Goal: Task Accomplishment & Management: Manage account settings

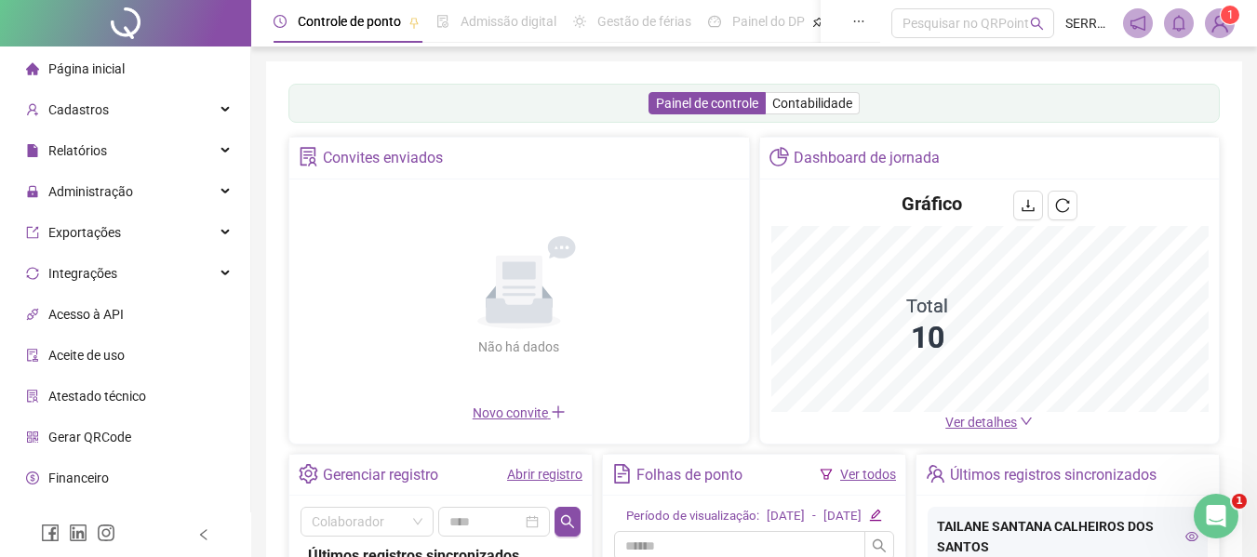
scroll to position [25, 0]
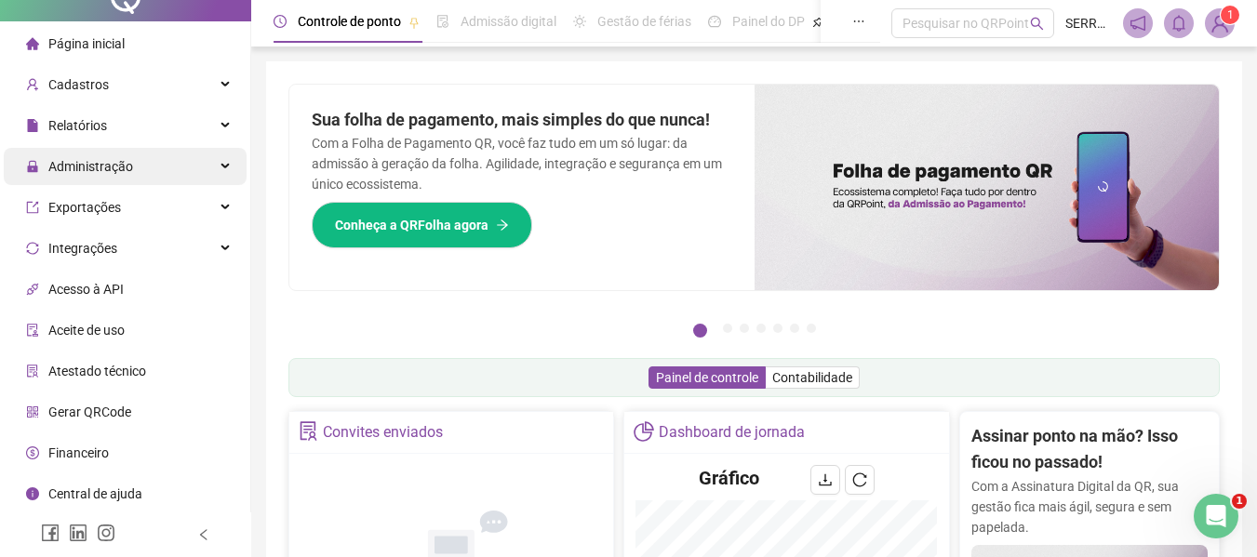
click at [125, 166] on span "Administração" at bounding box center [90, 166] width 85 height 15
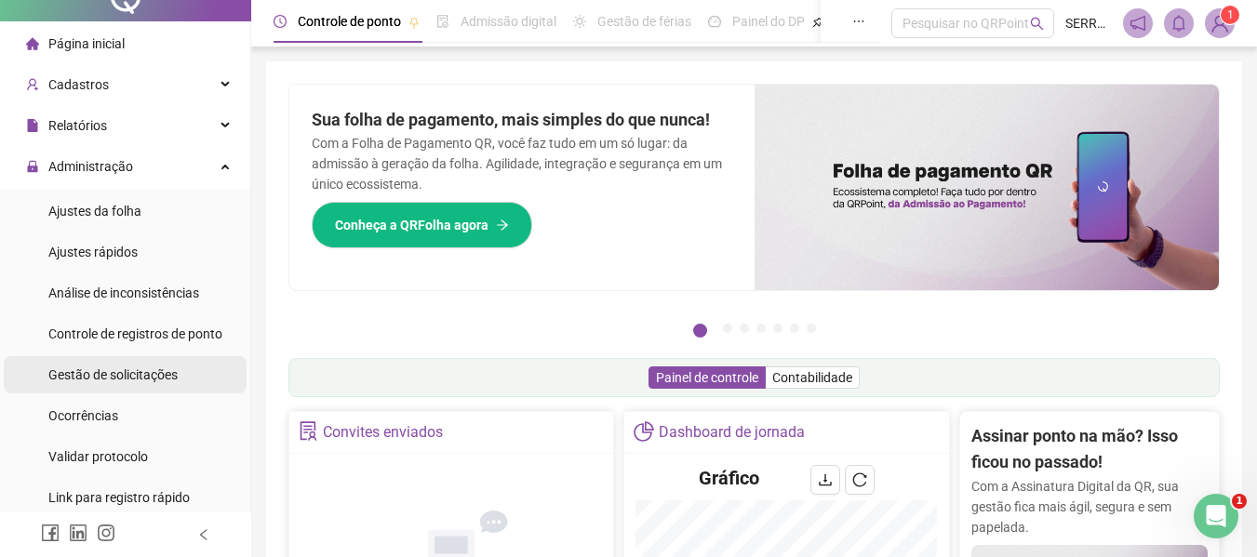
click at [104, 370] on span "Gestão de solicitações" at bounding box center [112, 374] width 129 height 15
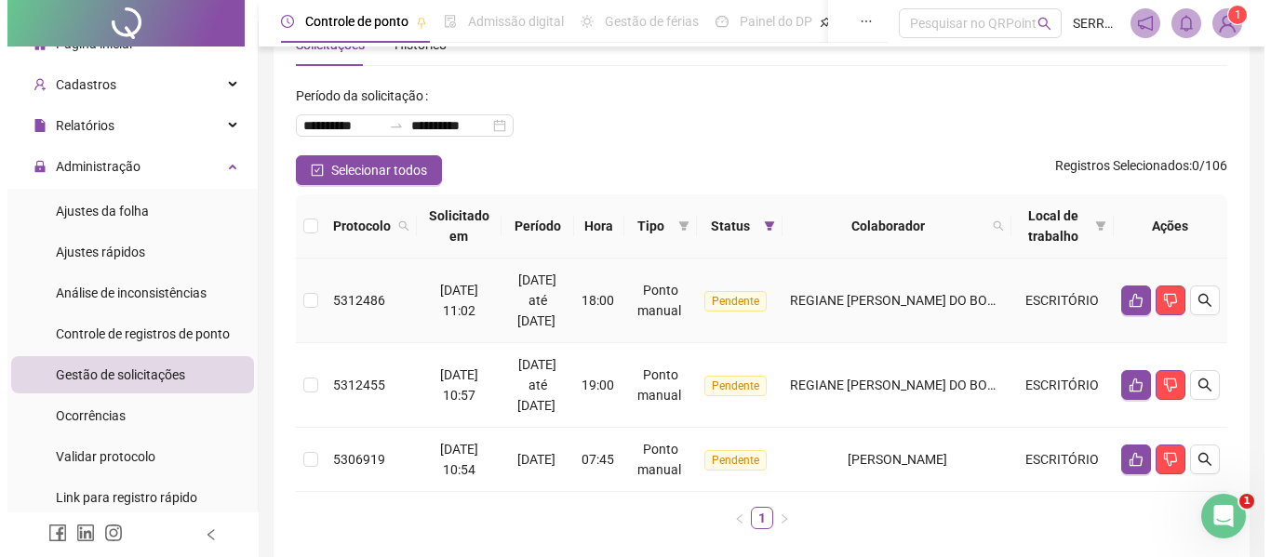
scroll to position [93, 0]
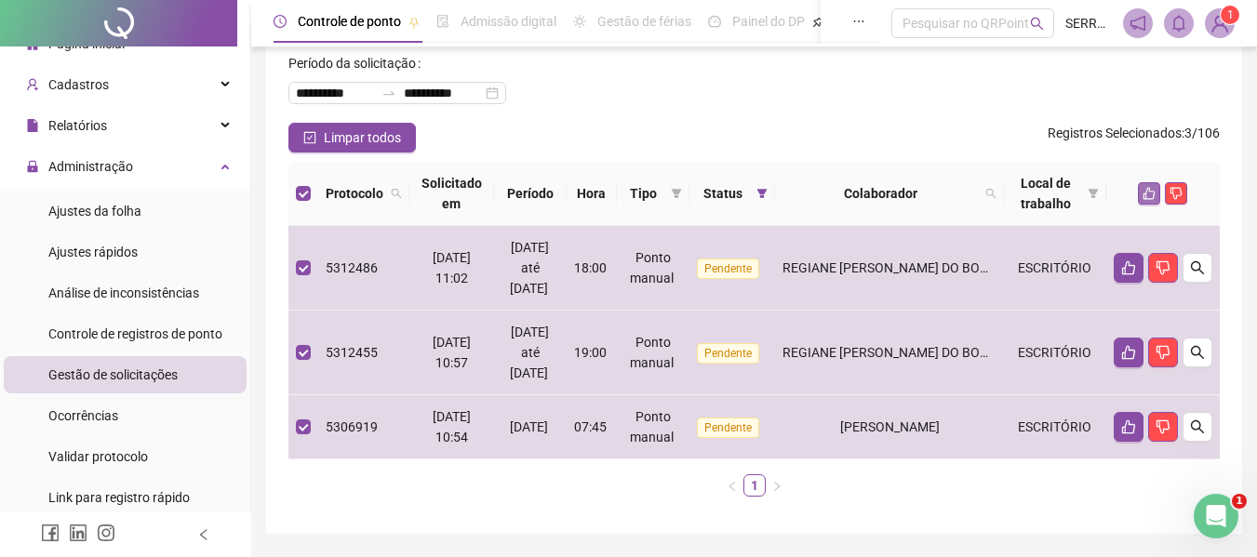
click at [1143, 193] on icon "like" at bounding box center [1148, 193] width 13 height 13
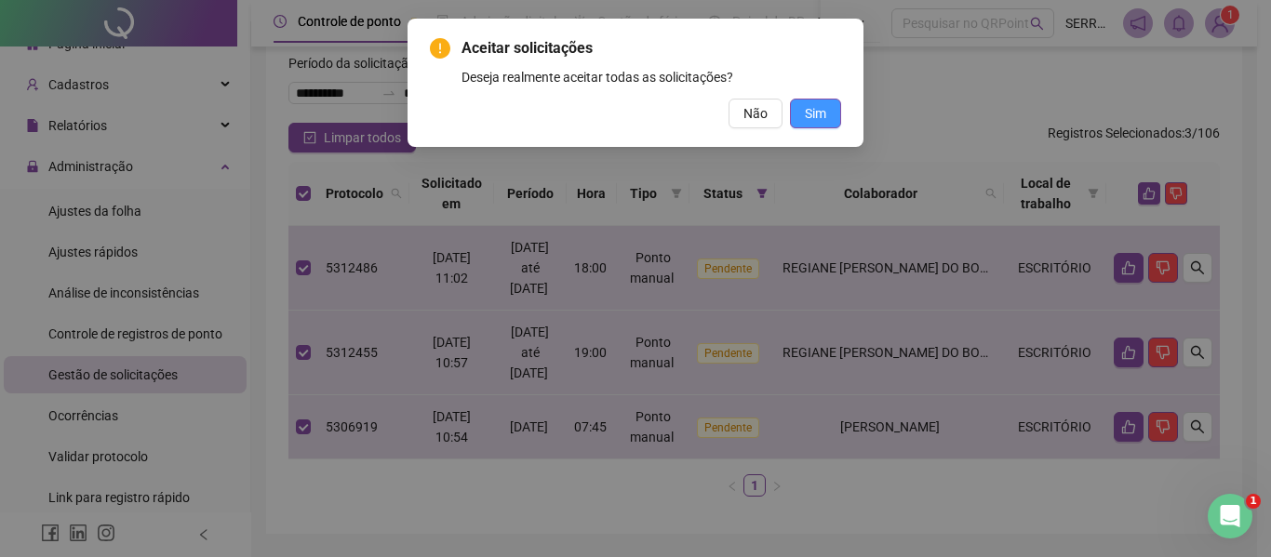
click at [814, 113] on span "Sim" at bounding box center [815, 113] width 21 height 20
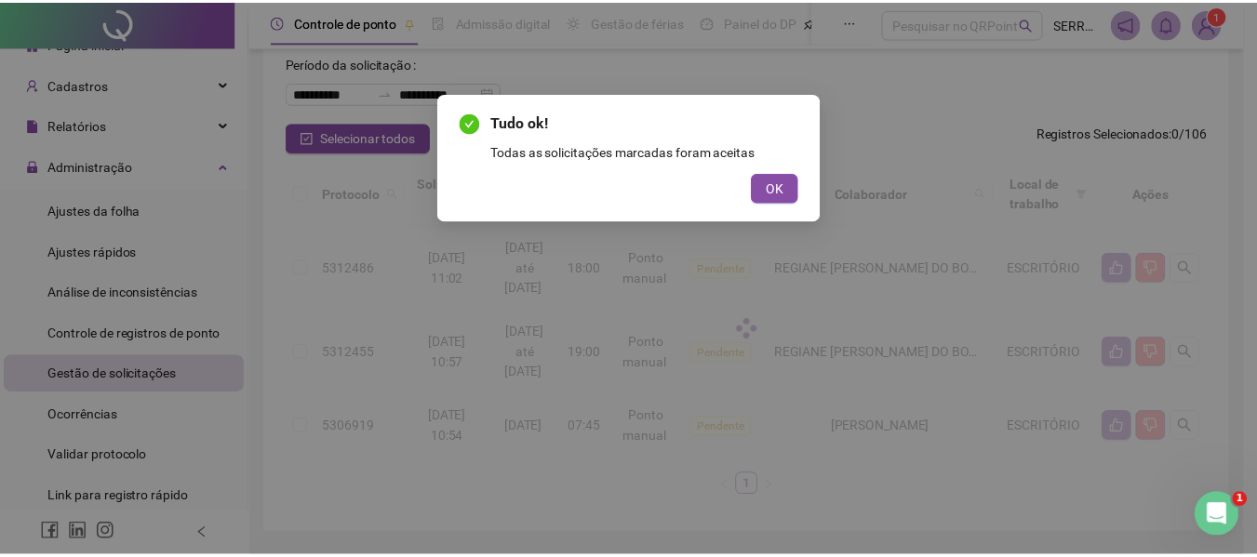
scroll to position [20, 0]
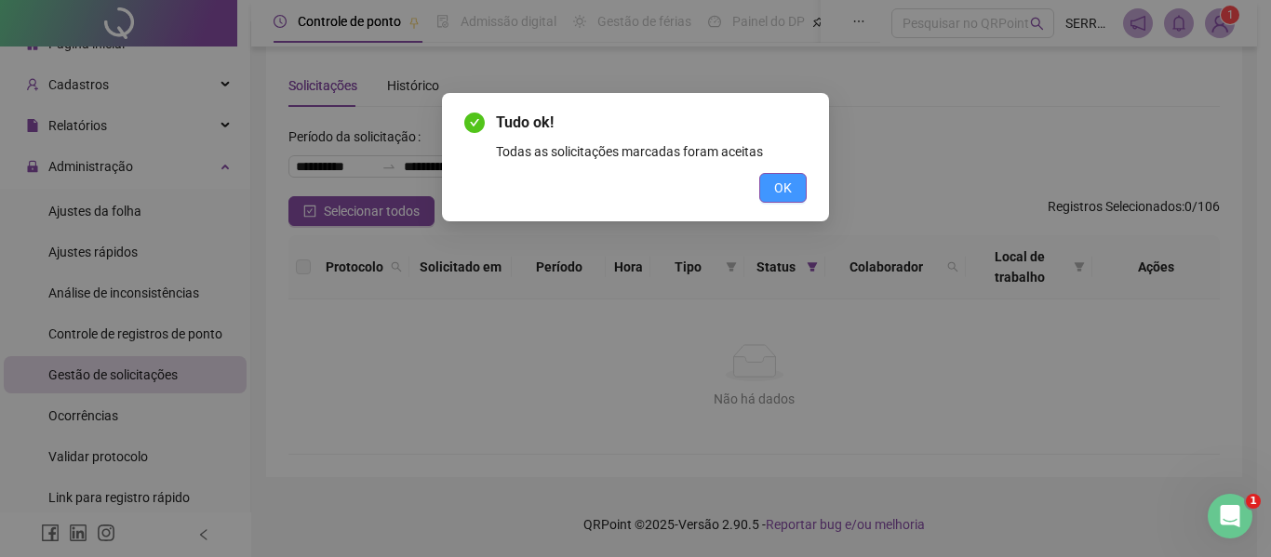
click at [792, 182] on button "OK" at bounding box center [782, 188] width 47 height 30
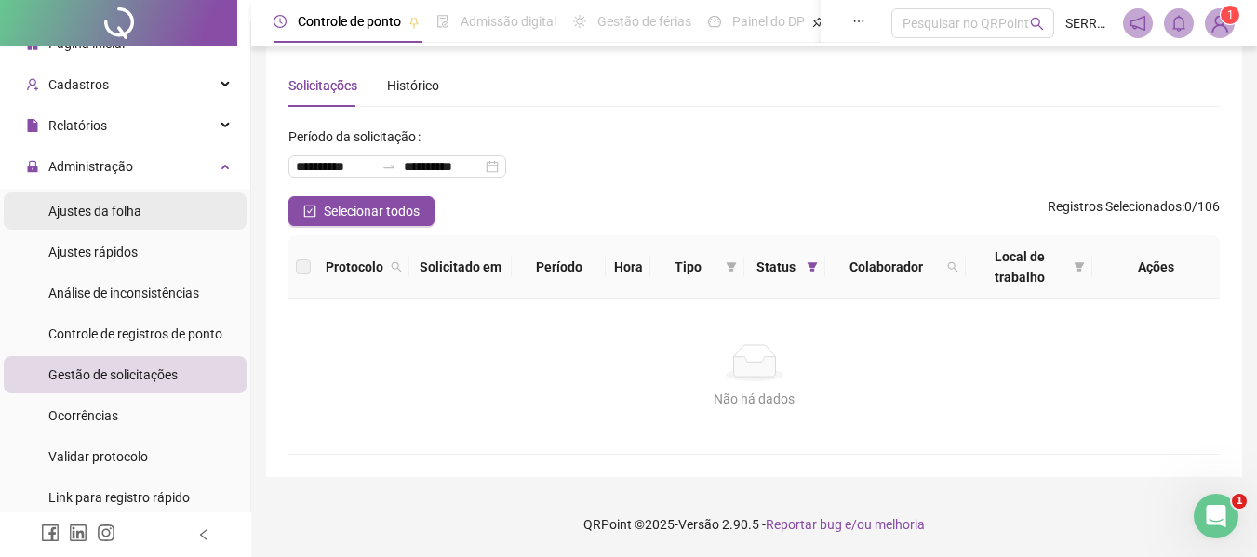
click at [101, 204] on span "Ajustes da folha" at bounding box center [94, 211] width 93 height 15
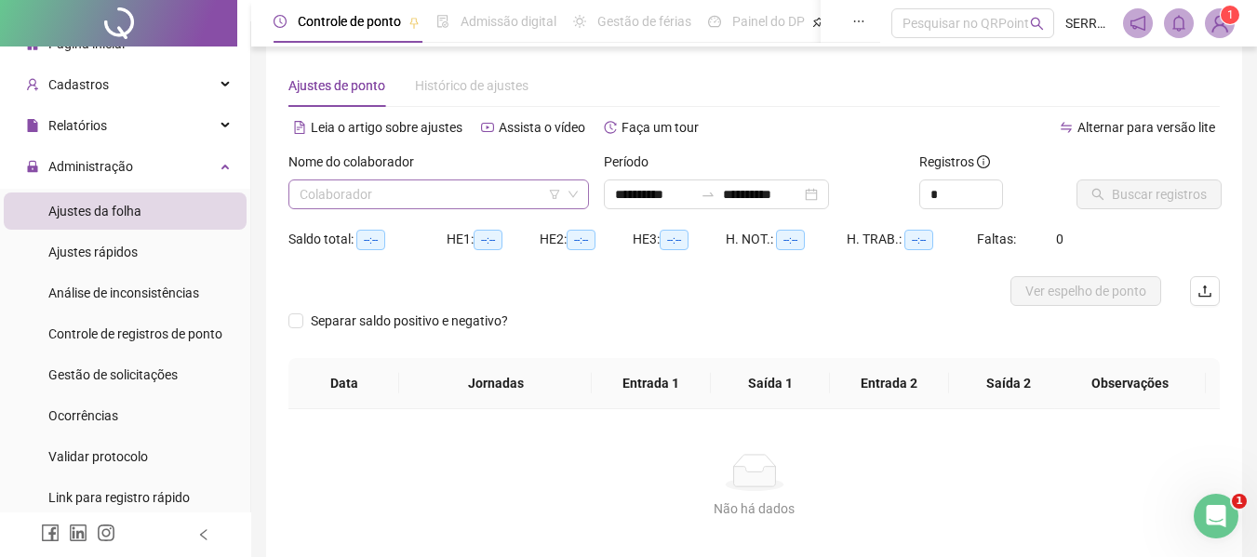
click at [419, 193] on input "search" at bounding box center [430, 194] width 261 height 28
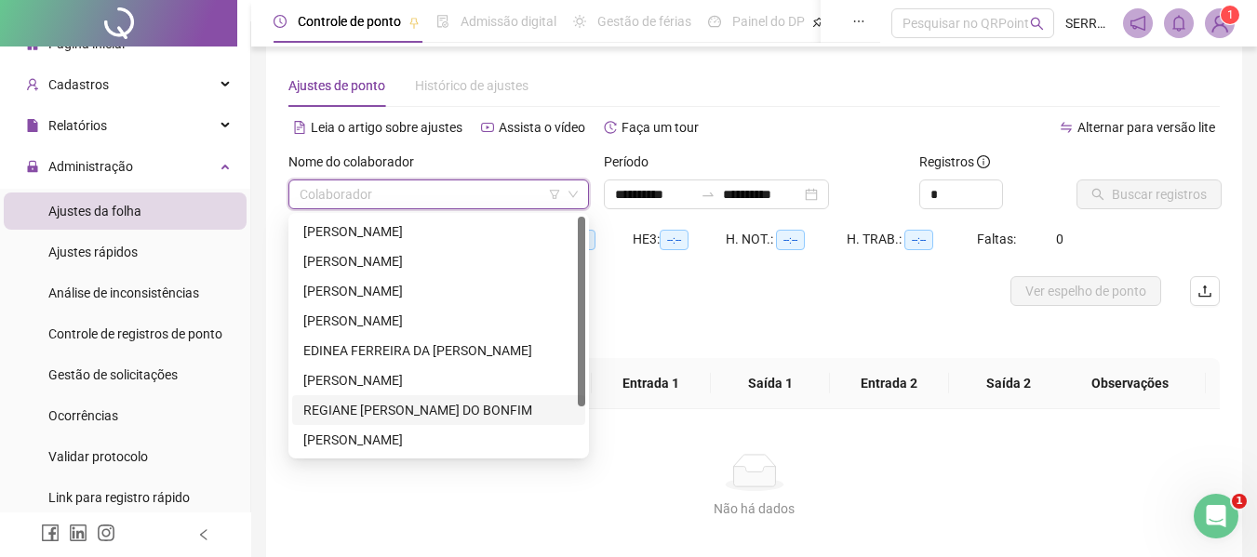
drag, startPoint x: 364, startPoint y: 409, endPoint x: 381, endPoint y: 406, distance: 18.1
click at [365, 410] on div "REGIANE [PERSON_NAME] DO BONFIM" at bounding box center [438, 410] width 271 height 20
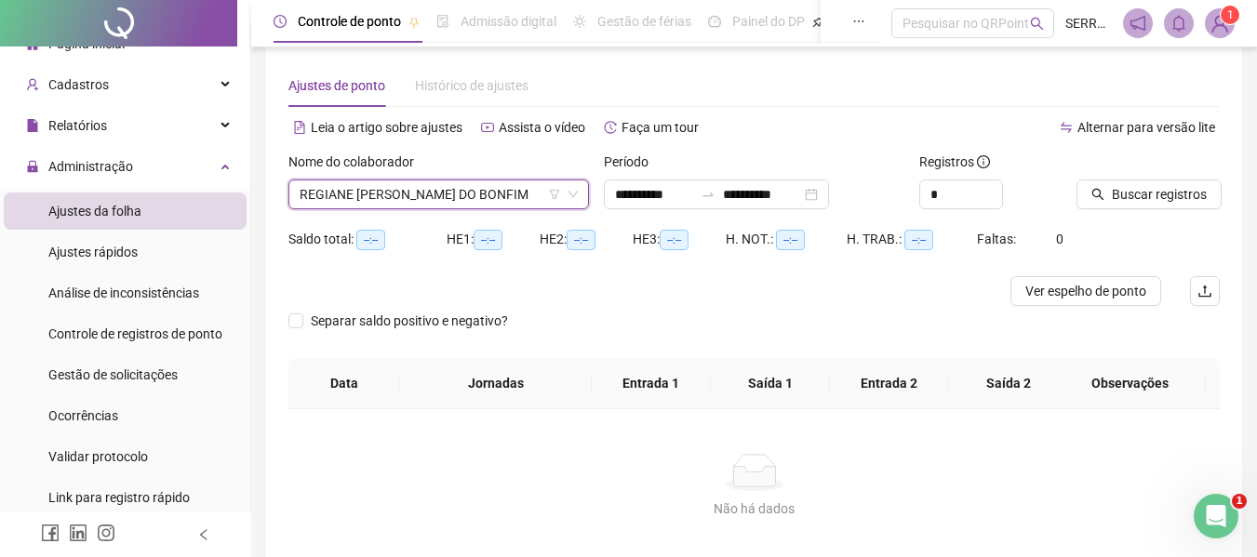
type input "**********"
click at [1176, 198] on span "Buscar registros" at bounding box center [1159, 194] width 95 height 20
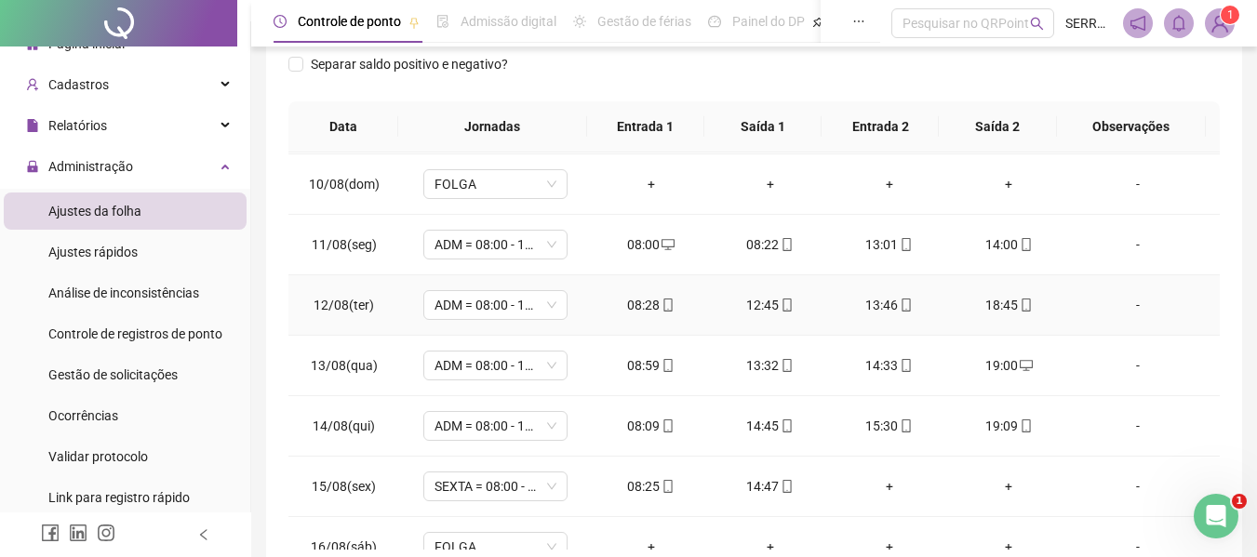
scroll to position [533, 0]
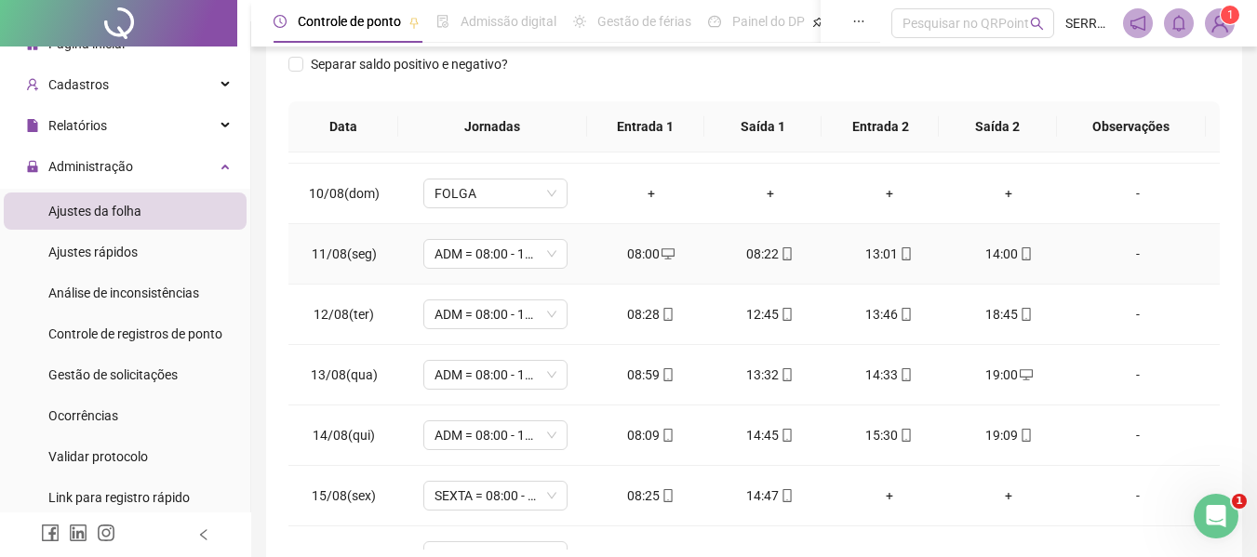
drag, startPoint x: 659, startPoint y: 267, endPoint x: 644, endPoint y: 252, distance: 21.7
click at [667, 255] on icon "desktop" at bounding box center [667, 253] width 13 height 13
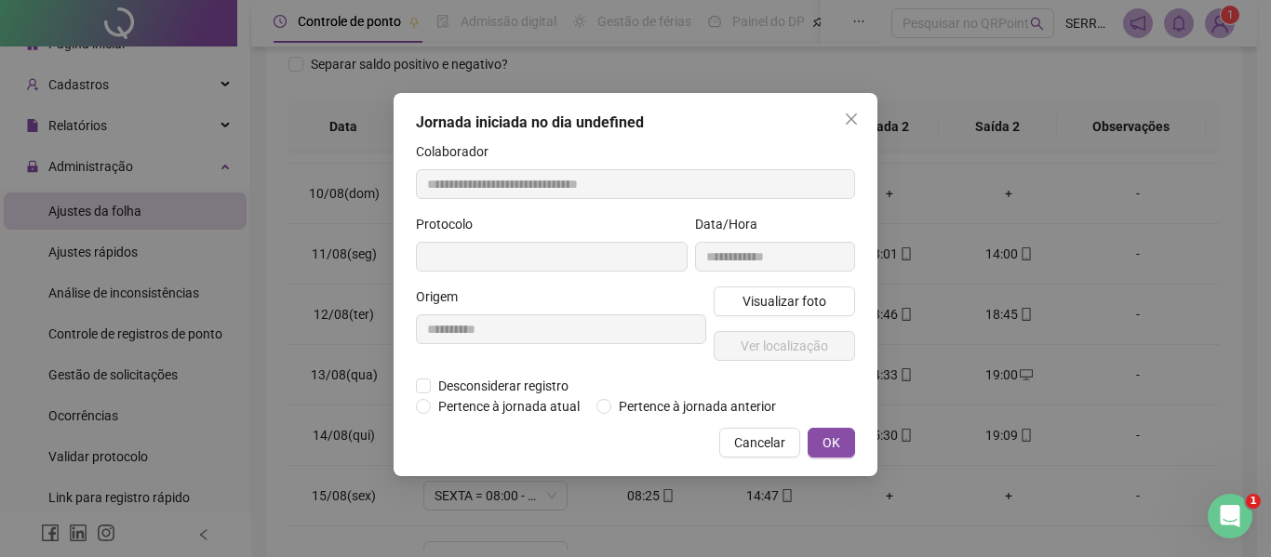
type input "**********"
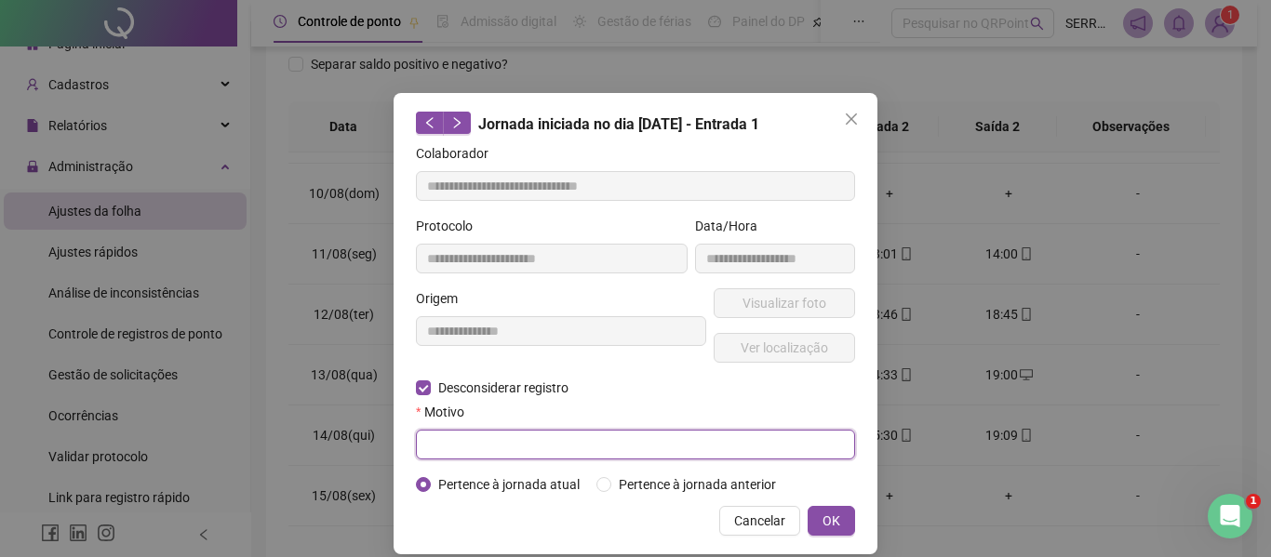
click at [494, 443] on input "text" at bounding box center [635, 445] width 439 height 30
type input "**********"
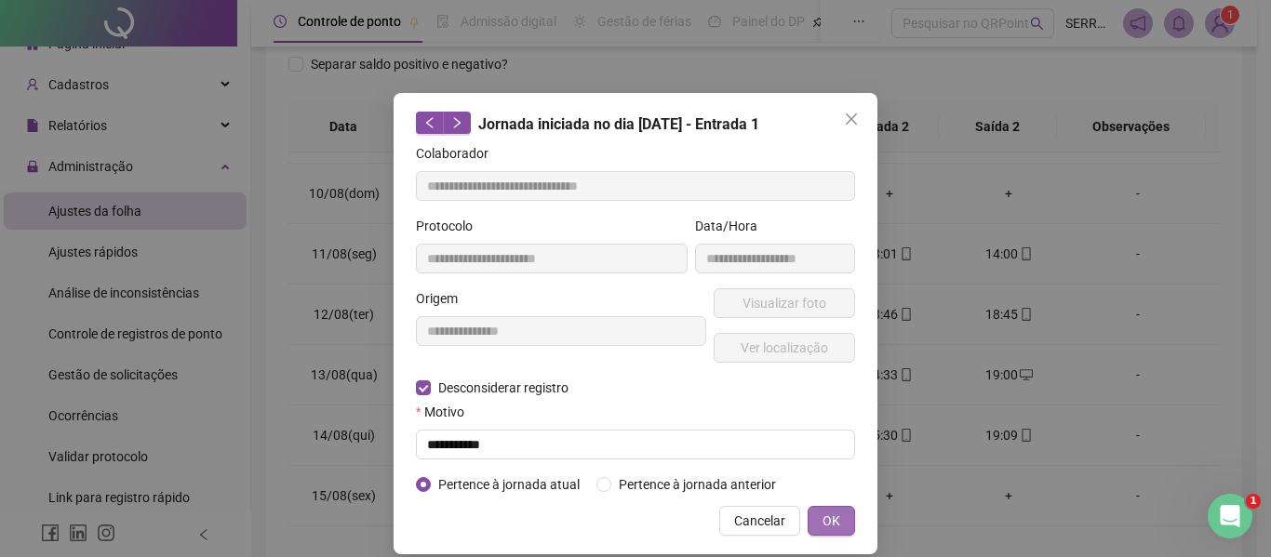
click at [822, 526] on span "OK" at bounding box center [831, 521] width 18 height 20
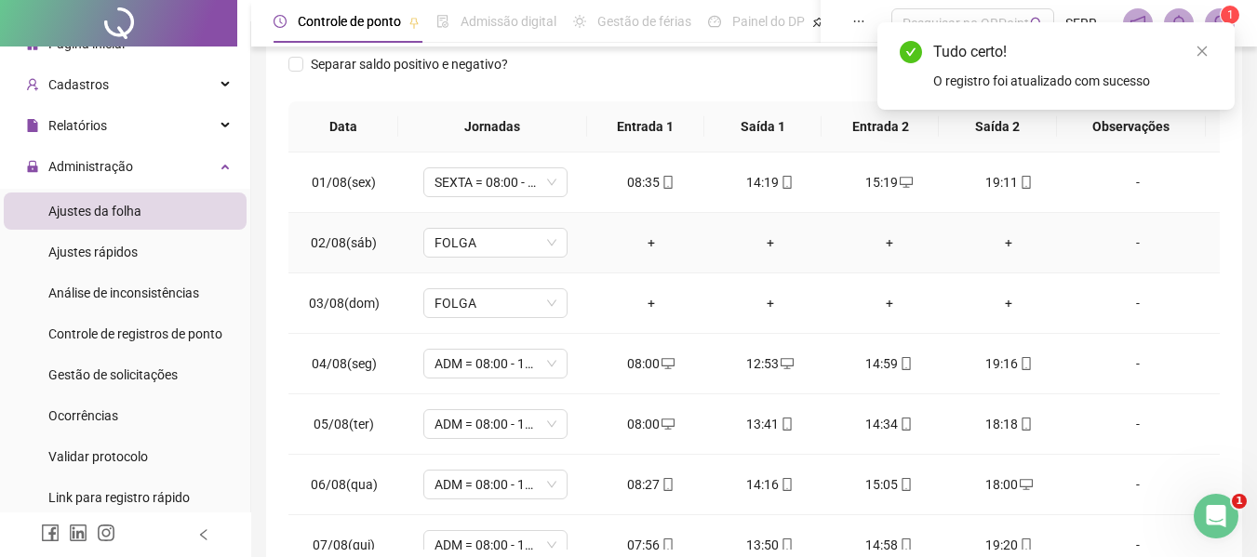
scroll to position [0, 0]
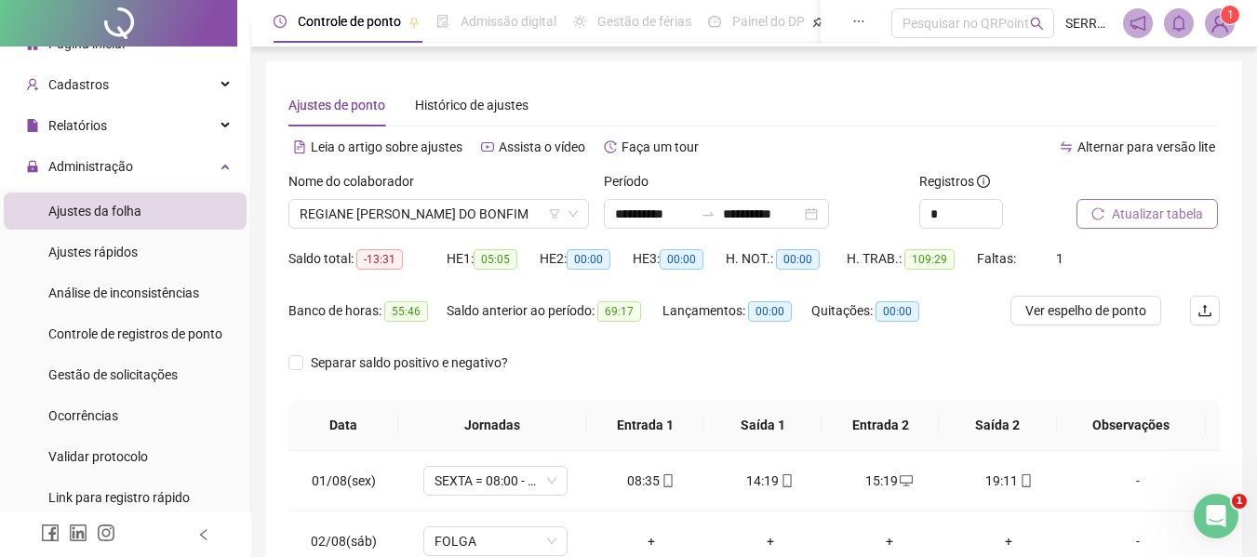
click at [1152, 213] on span "Atualizar tabela" at bounding box center [1157, 214] width 91 height 20
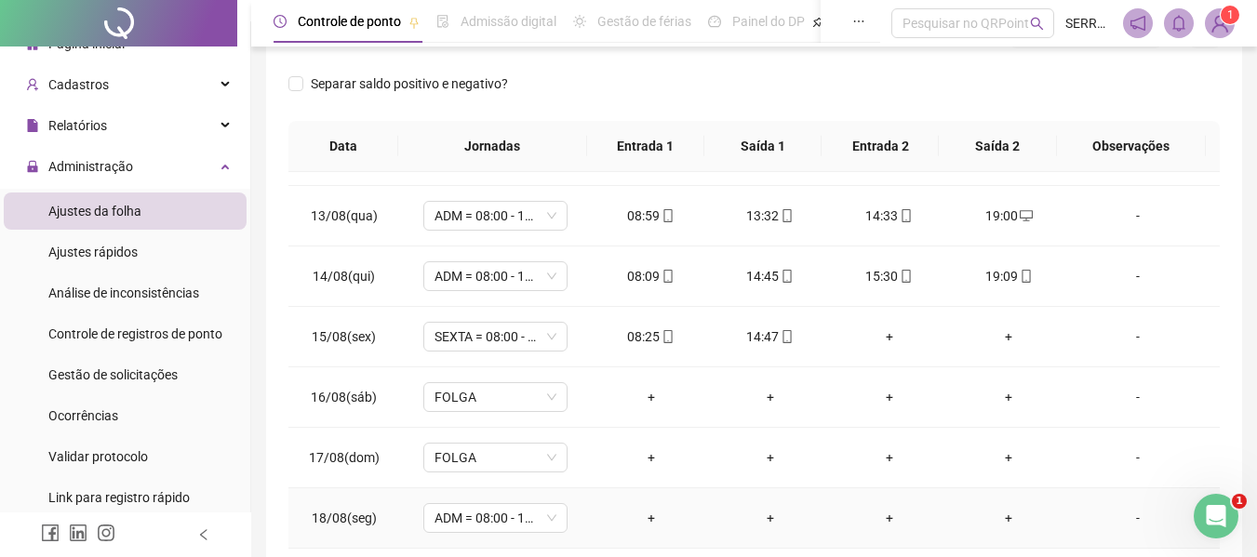
scroll to position [812, 0]
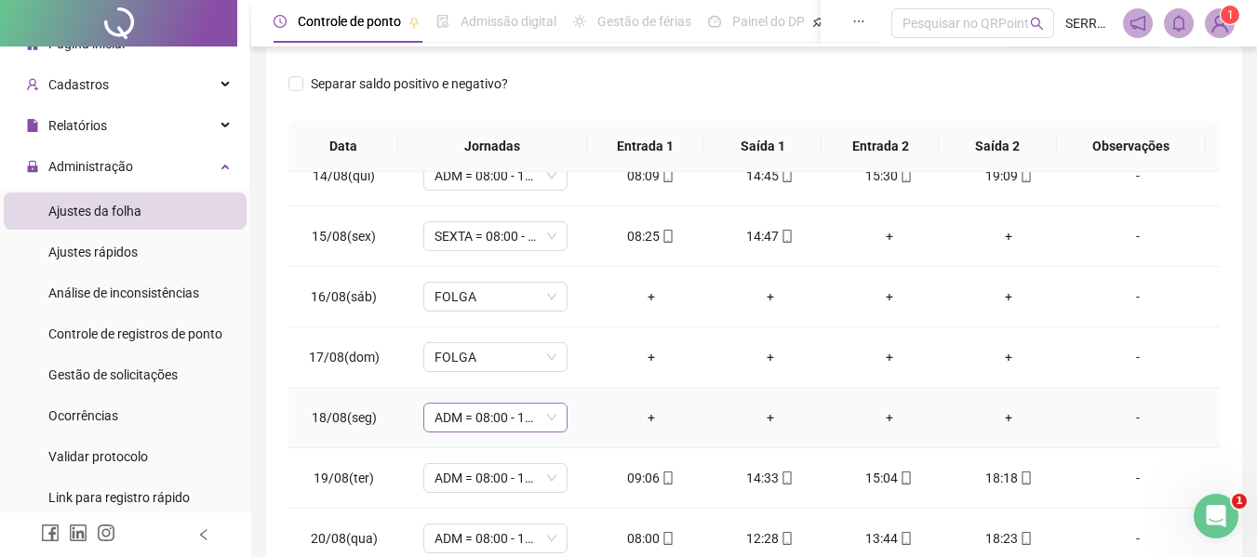
click at [556, 422] on div "ADM = 08:00 - 12:00 - 13:00 -18:00" at bounding box center [495, 418] width 144 height 30
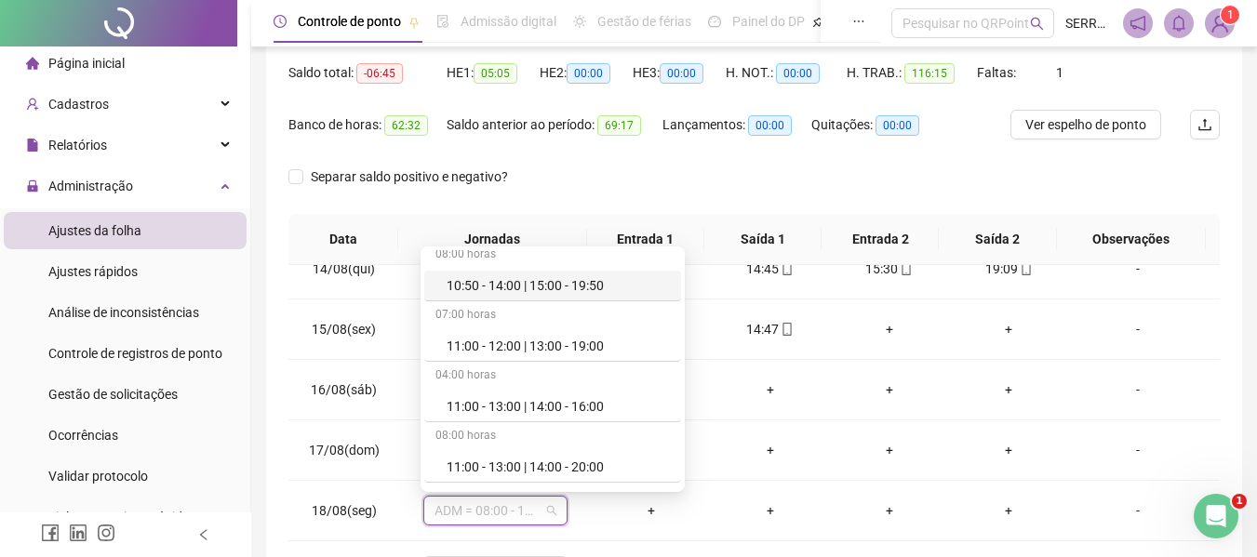
scroll to position [0, 0]
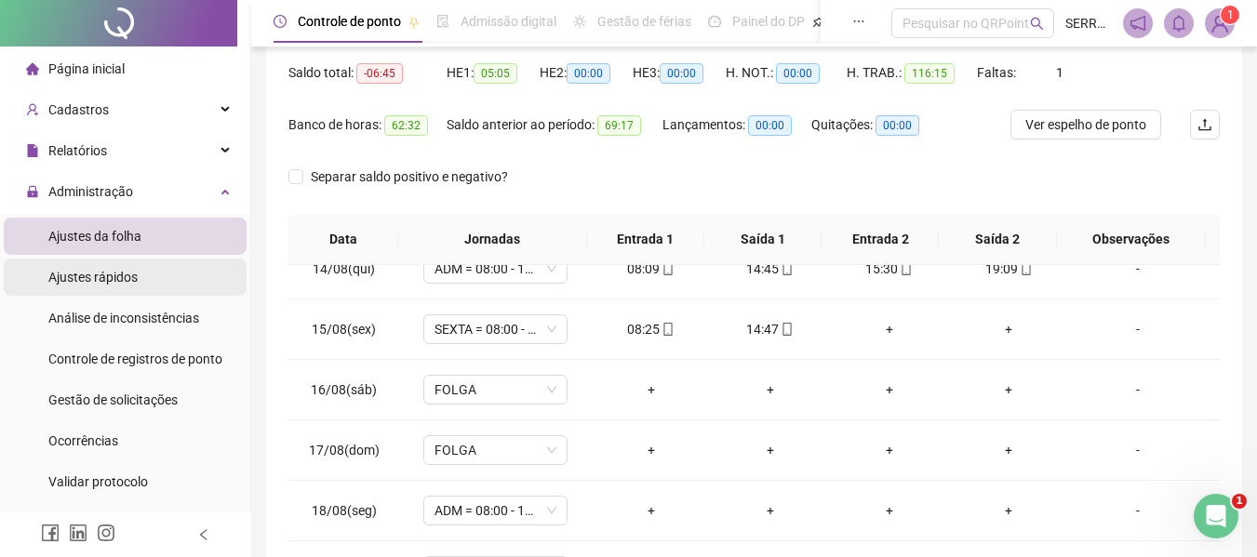
click at [99, 272] on span "Ajustes rápidos" at bounding box center [92, 277] width 89 height 15
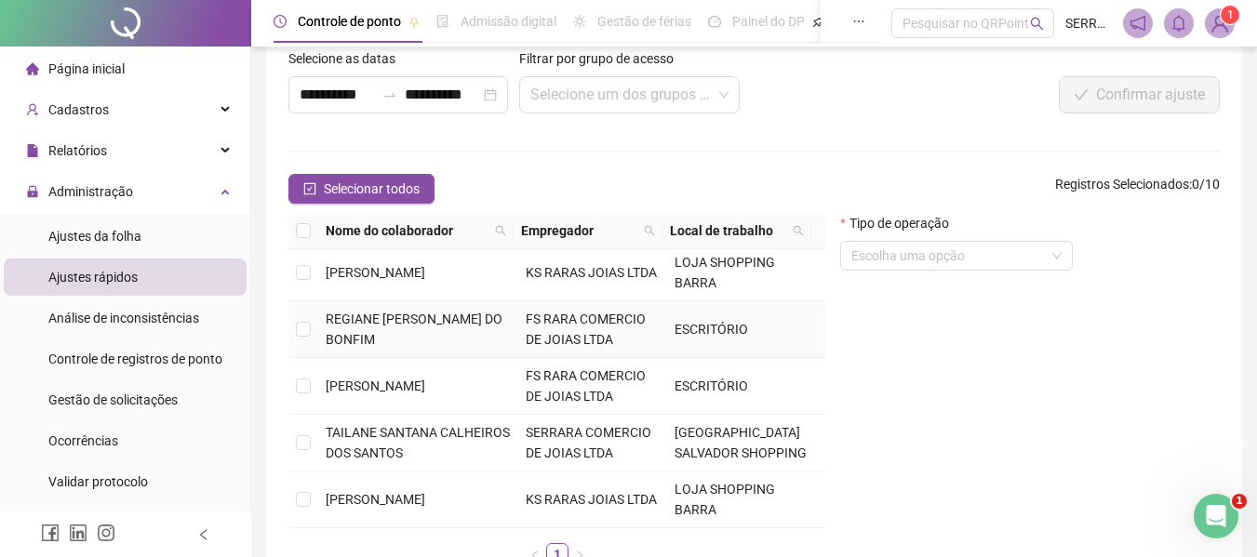
scroll to position [186, 0]
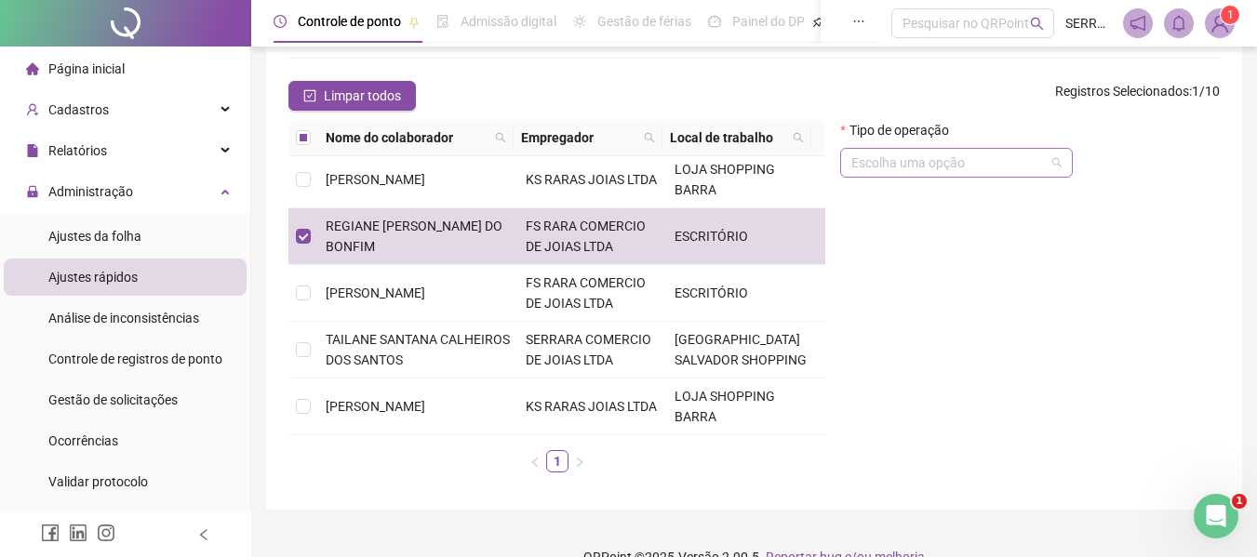
click at [1058, 170] on span at bounding box center [956, 163] width 210 height 28
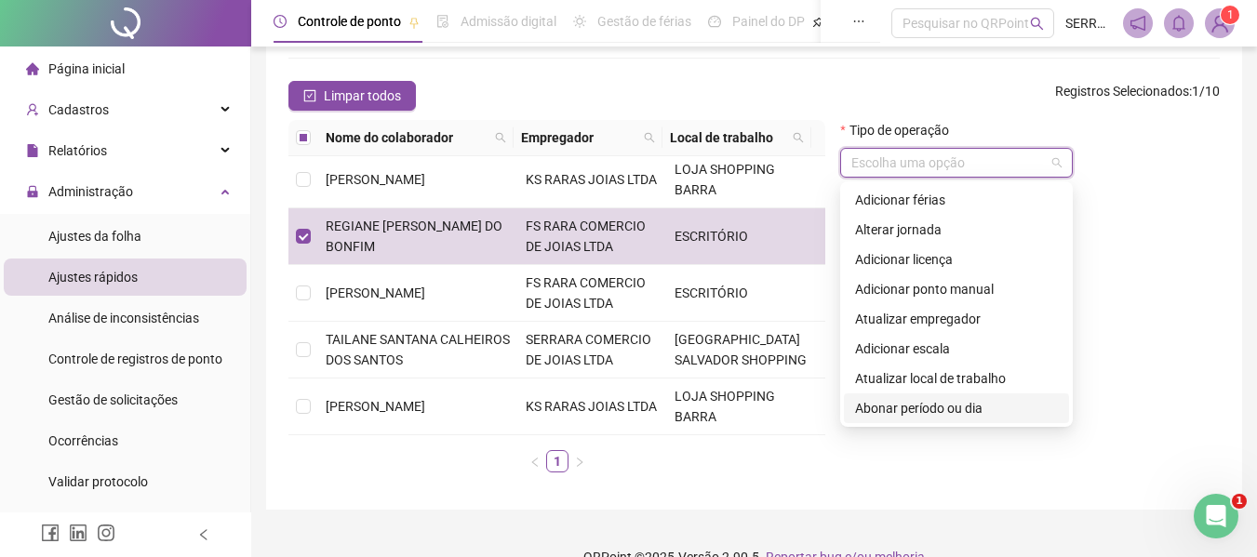
click at [938, 405] on div "Abonar período ou dia" at bounding box center [956, 408] width 203 height 20
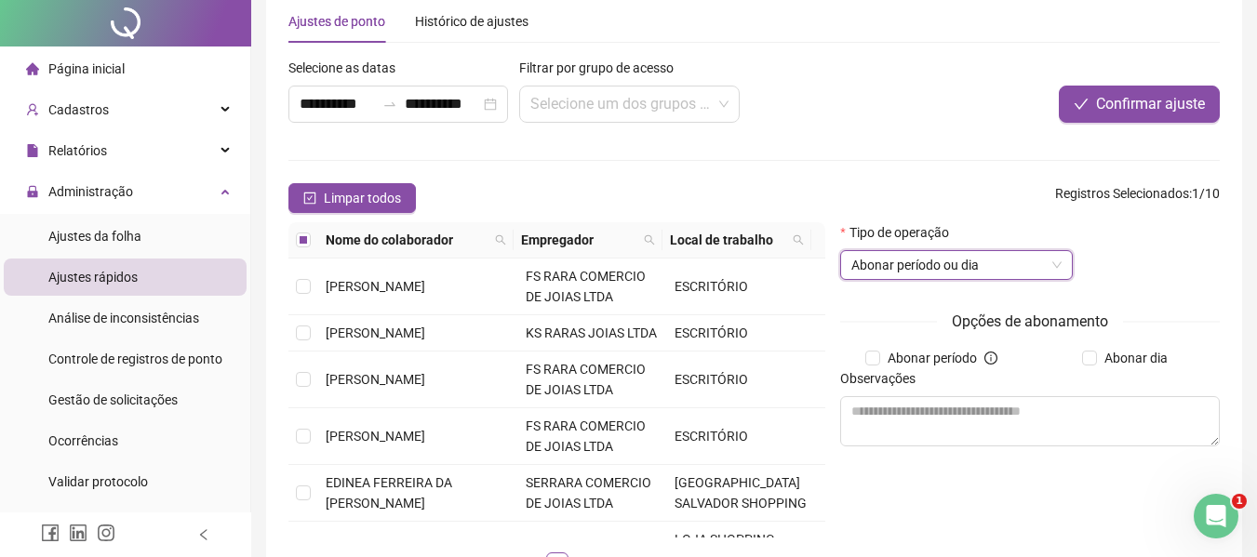
scroll to position [0, 0]
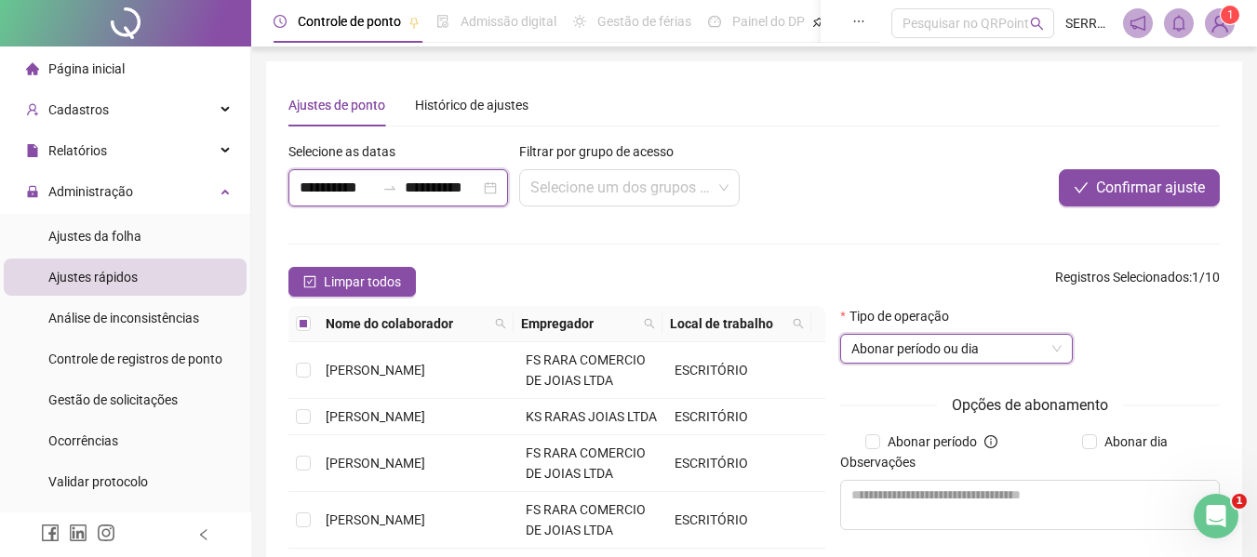
click at [336, 194] on input "**********" at bounding box center [337, 188] width 75 height 22
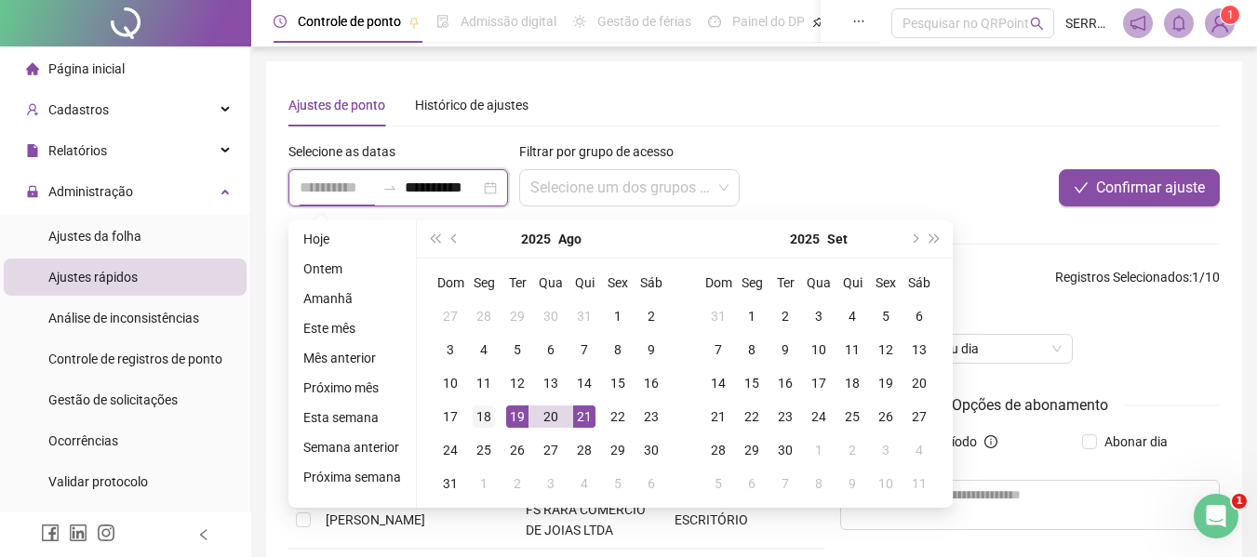
type input "**********"
click at [488, 417] on div "18" at bounding box center [484, 417] width 22 height 22
type input "**********"
click at [483, 420] on div "18" at bounding box center [484, 417] width 22 height 22
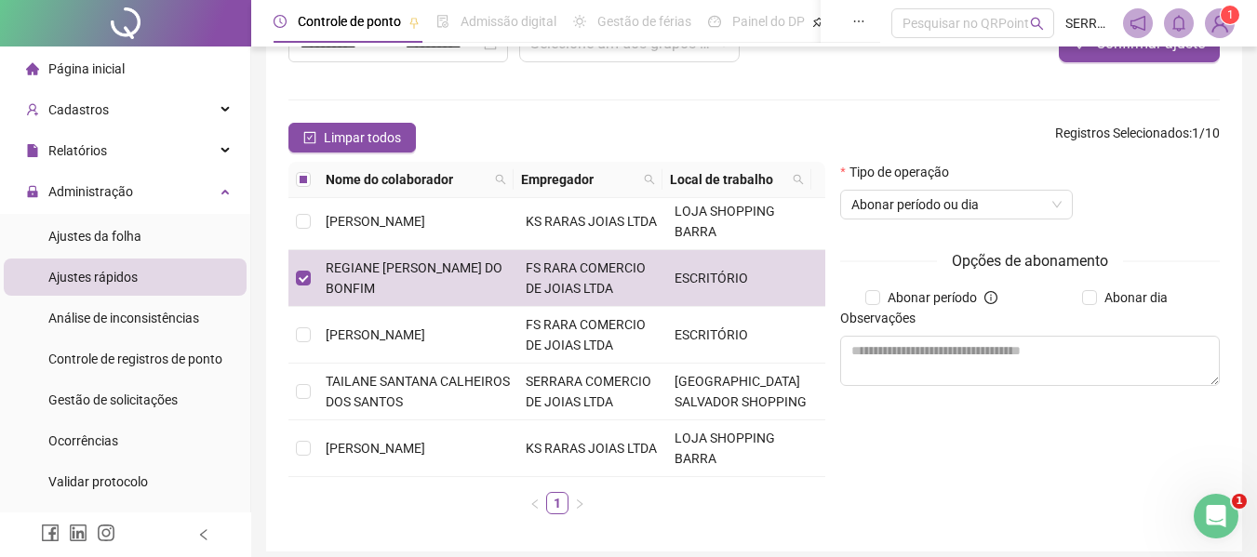
scroll to position [186, 0]
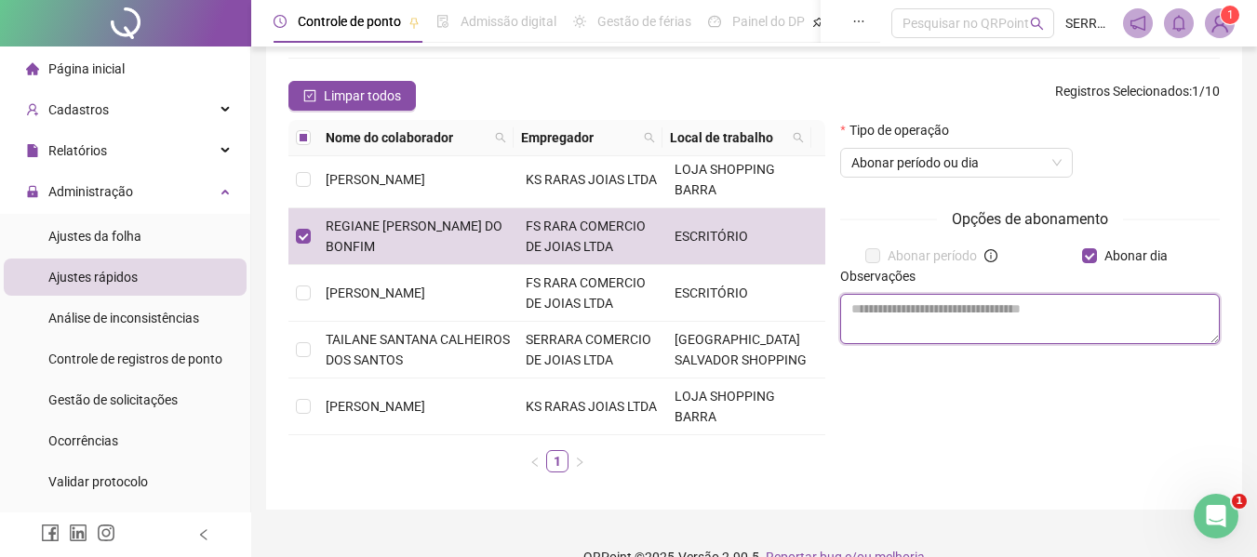
click at [959, 322] on textarea at bounding box center [1030, 319] width 380 height 50
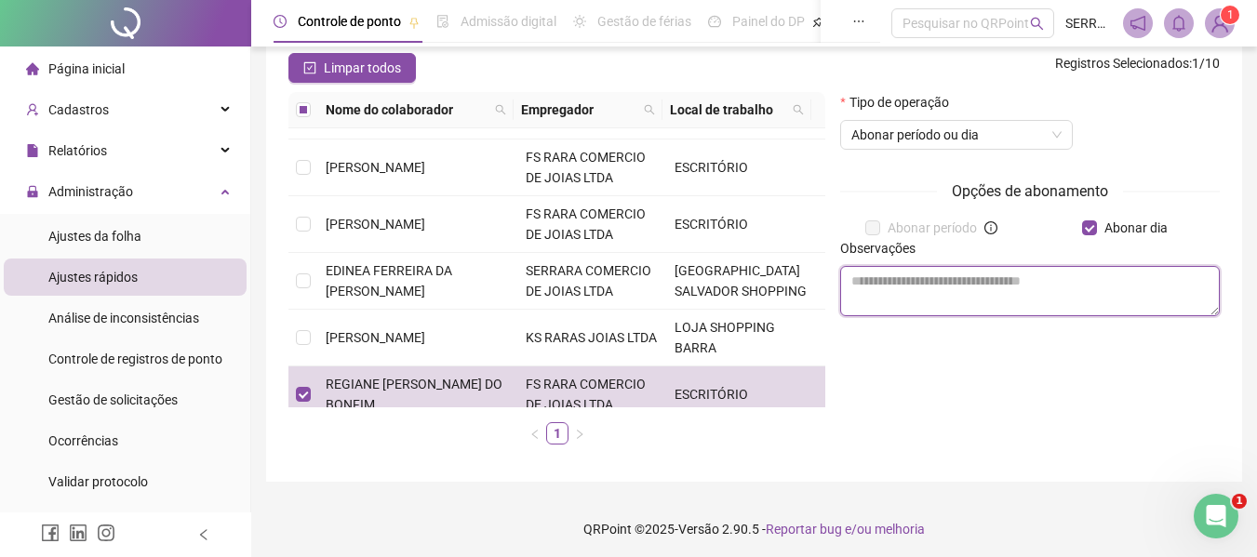
scroll to position [219, 0]
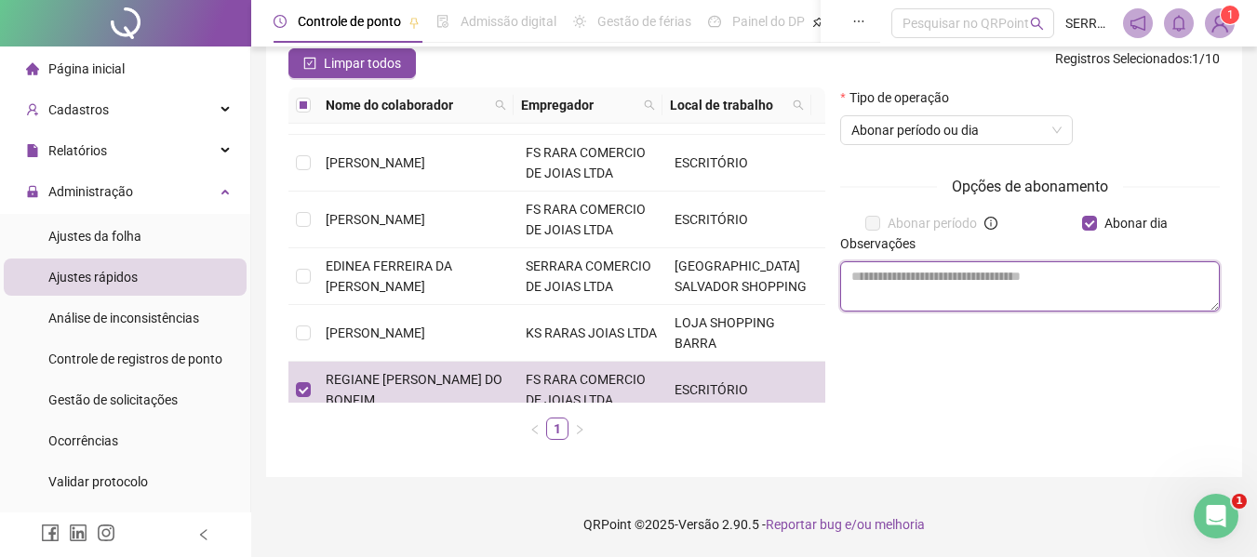
click at [942, 290] on textarea at bounding box center [1030, 286] width 380 height 50
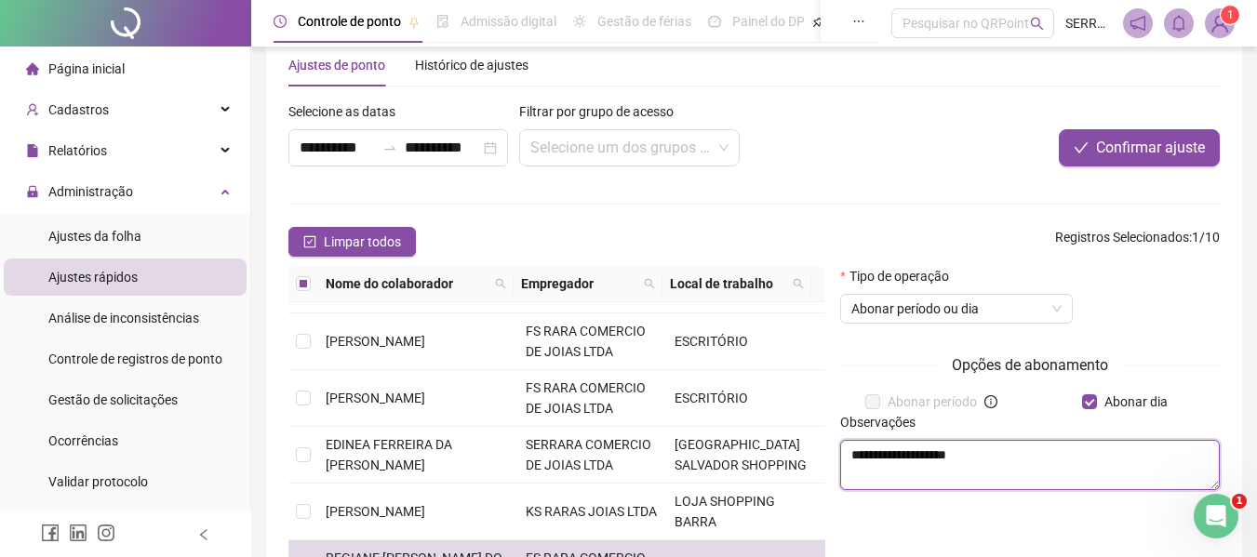
scroll to position [33, 0]
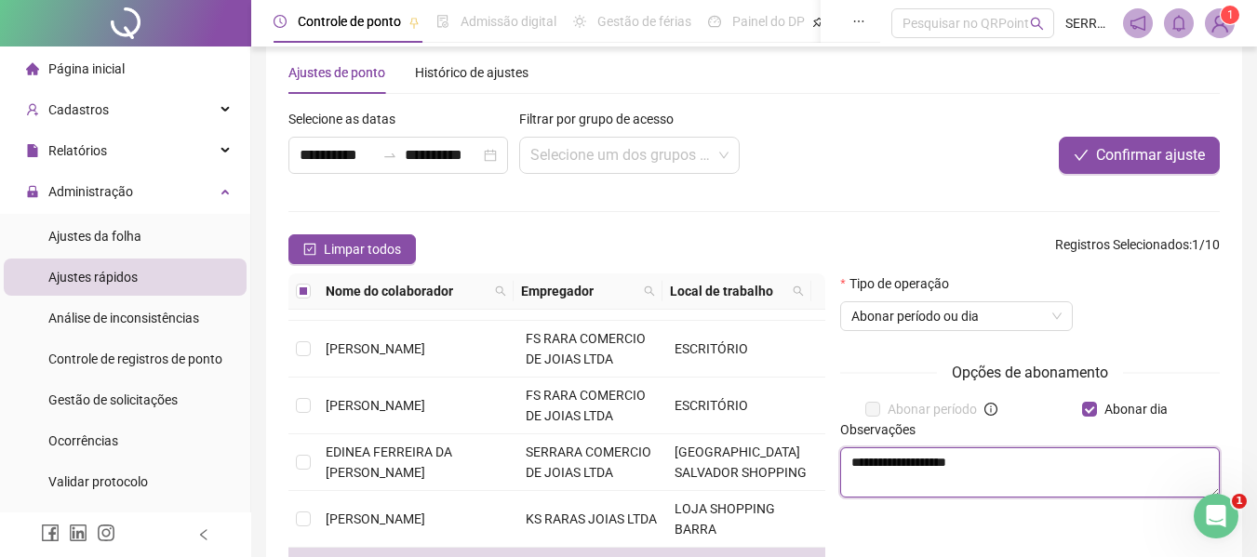
type textarea "**********"
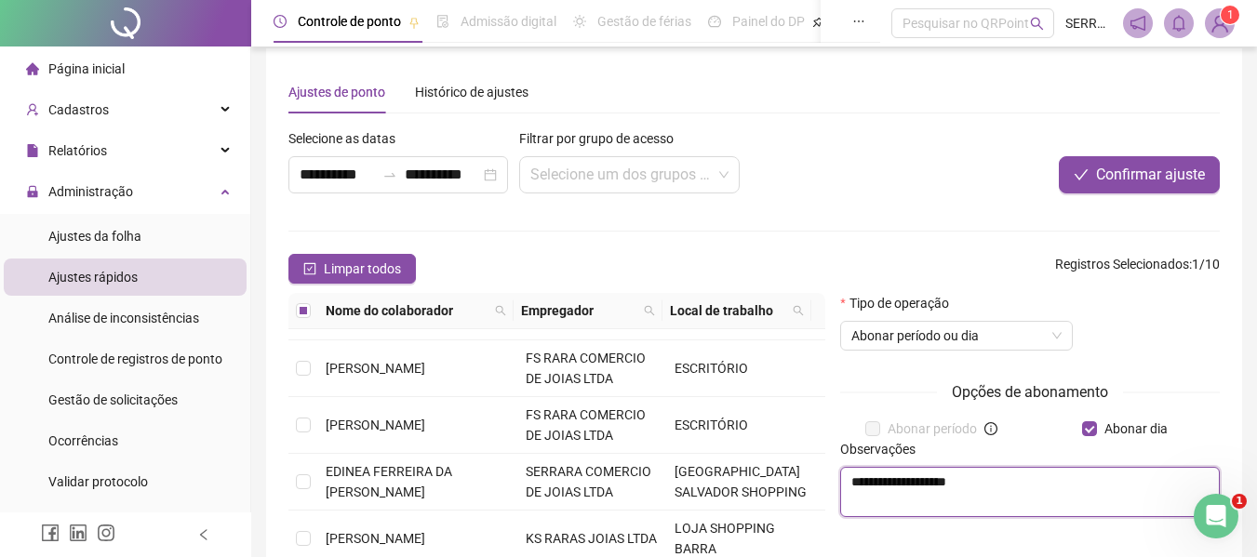
scroll to position [0, 0]
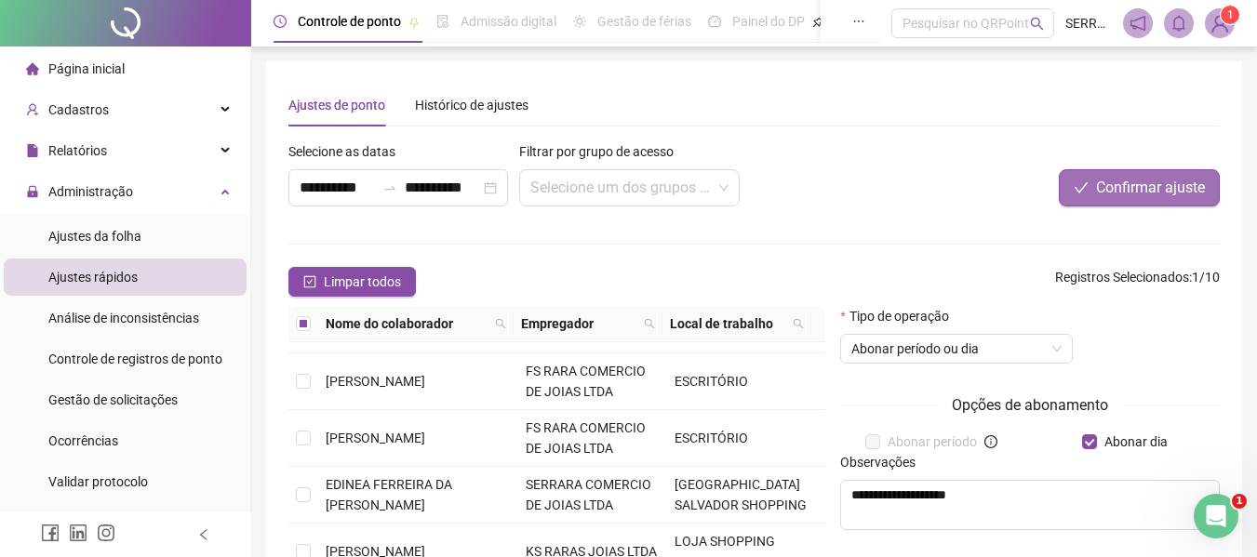
click at [1081, 193] on icon "check" at bounding box center [1080, 187] width 15 height 15
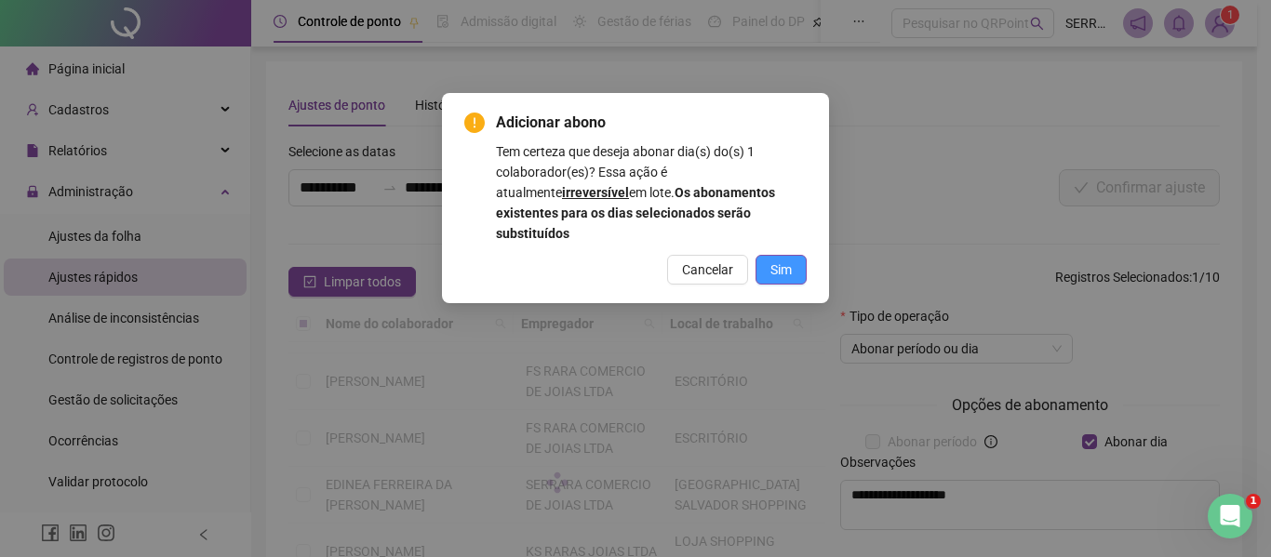
click at [784, 260] on span "Sim" at bounding box center [780, 270] width 21 height 20
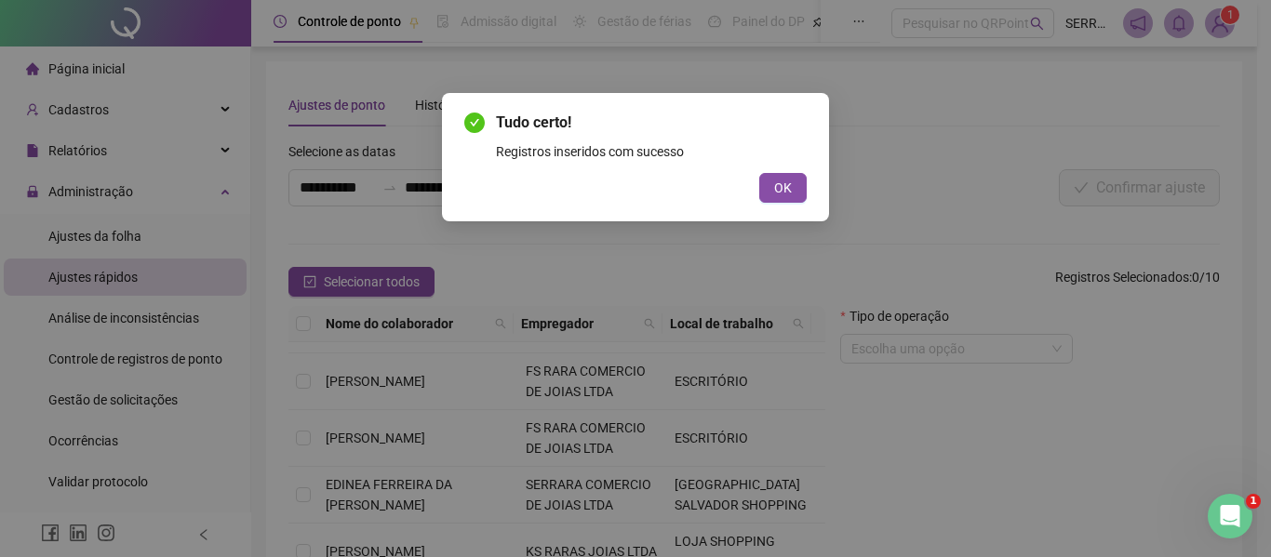
drag, startPoint x: 774, startPoint y: 191, endPoint x: 669, endPoint y: 200, distance: 105.5
click at [775, 191] on span "OK" at bounding box center [783, 188] width 18 height 20
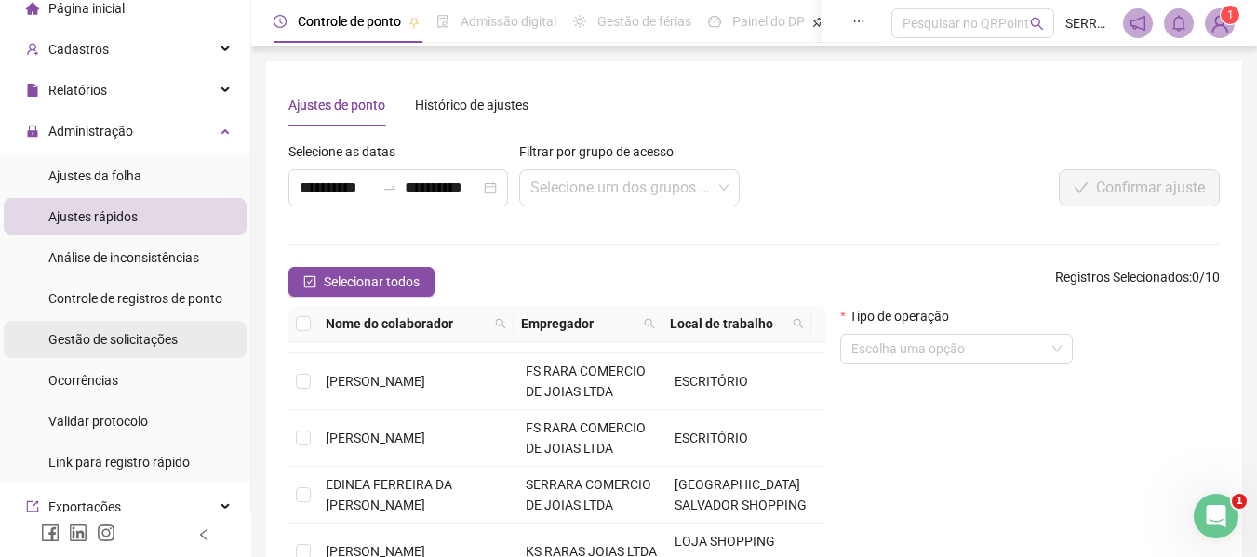
scroll to position [93, 0]
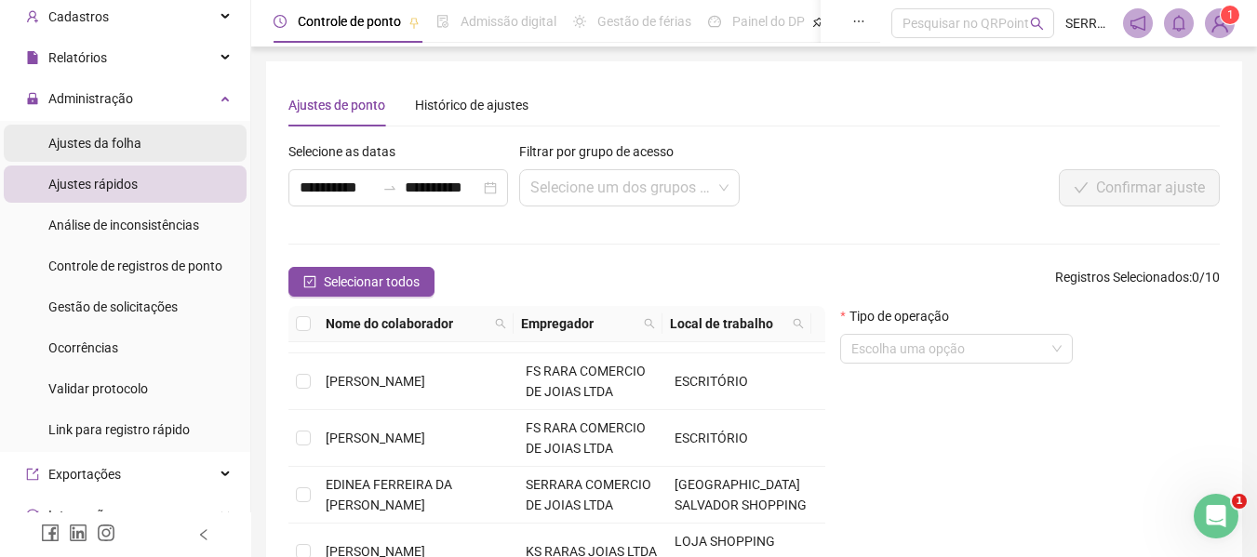
click at [115, 147] on span "Ajustes da folha" at bounding box center [94, 143] width 93 height 15
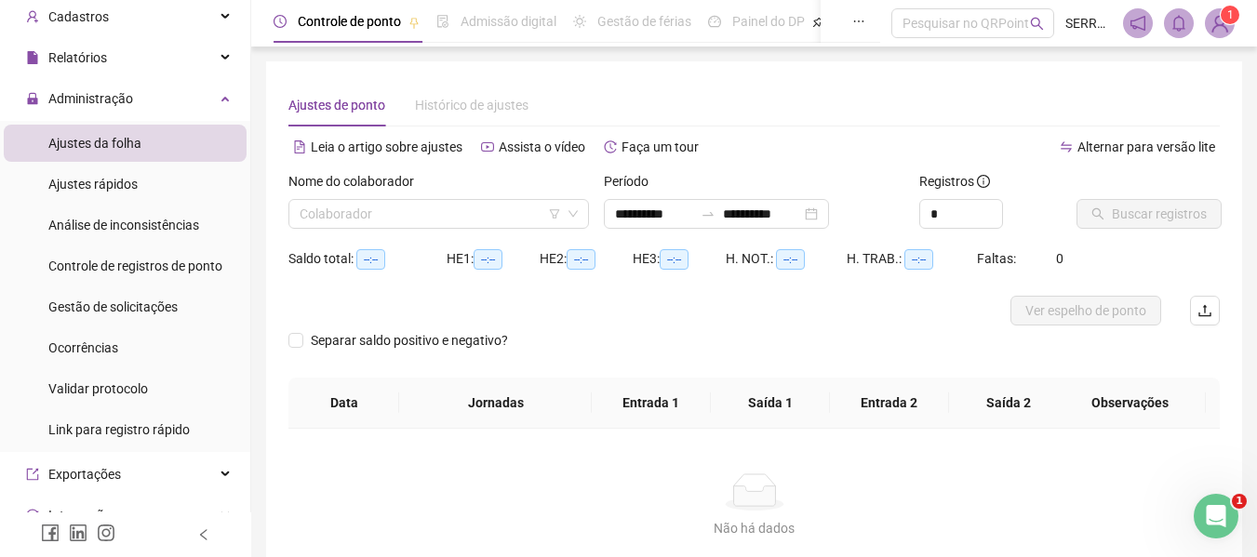
type input "**********"
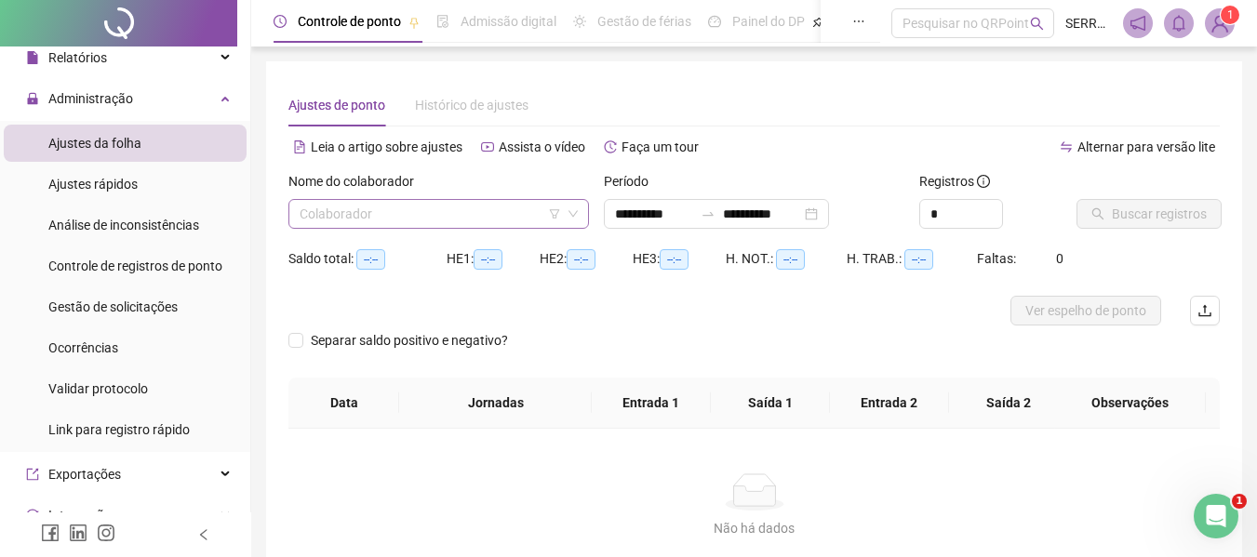
click at [373, 202] on input "search" at bounding box center [430, 214] width 261 height 28
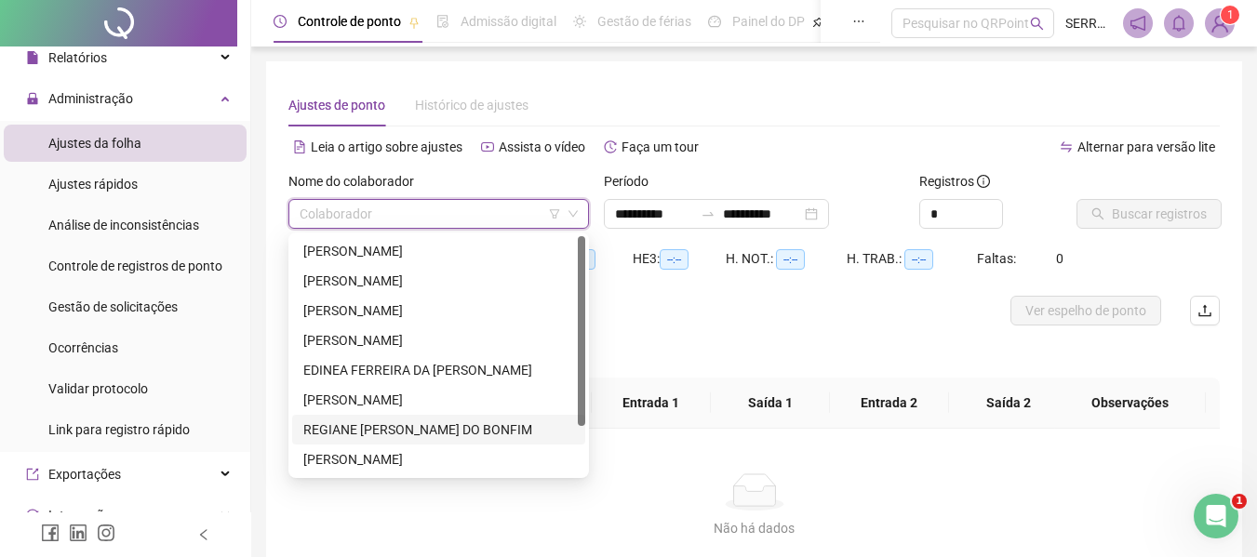
click at [364, 430] on div "REGIANE [PERSON_NAME] DO BONFIM" at bounding box center [438, 430] width 271 height 20
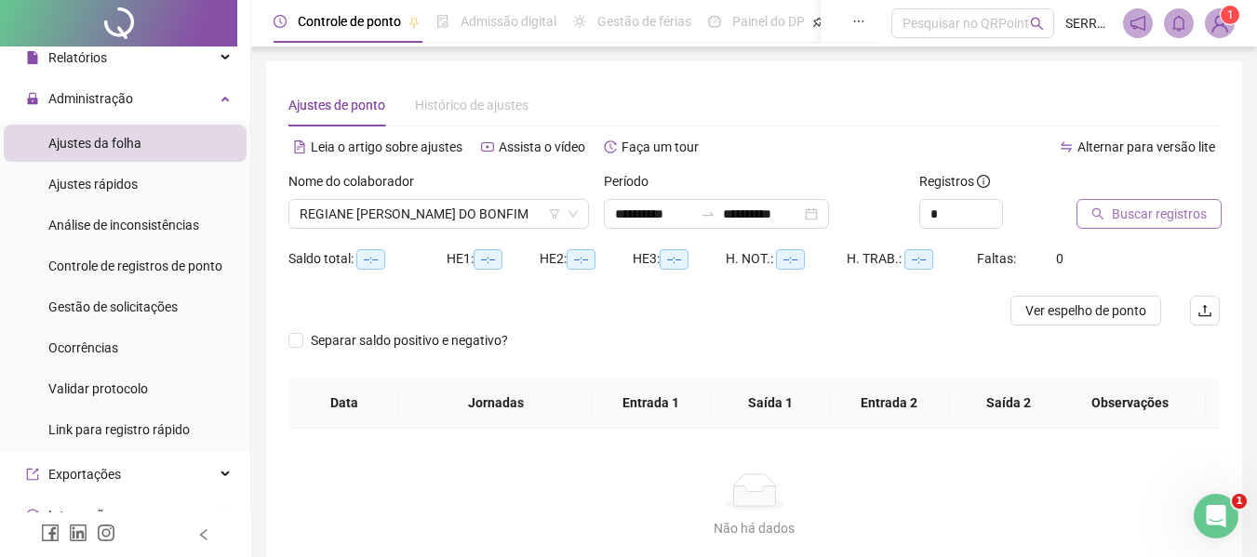
click at [1165, 218] on span "Buscar registros" at bounding box center [1159, 214] width 95 height 20
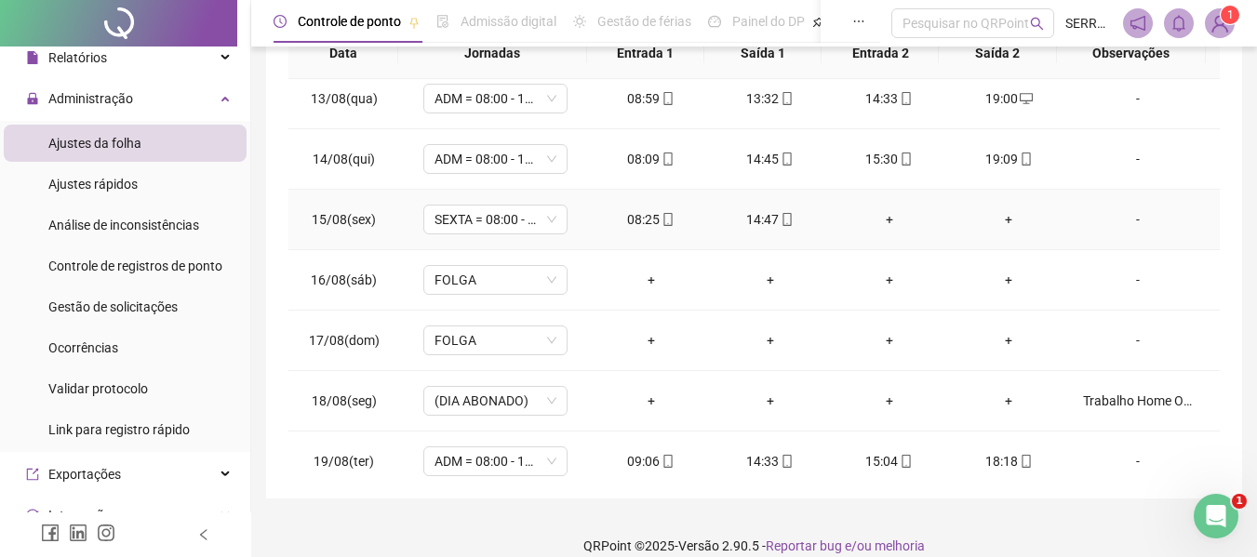
scroll to position [744, 0]
